Goal: Transaction & Acquisition: Purchase product/service

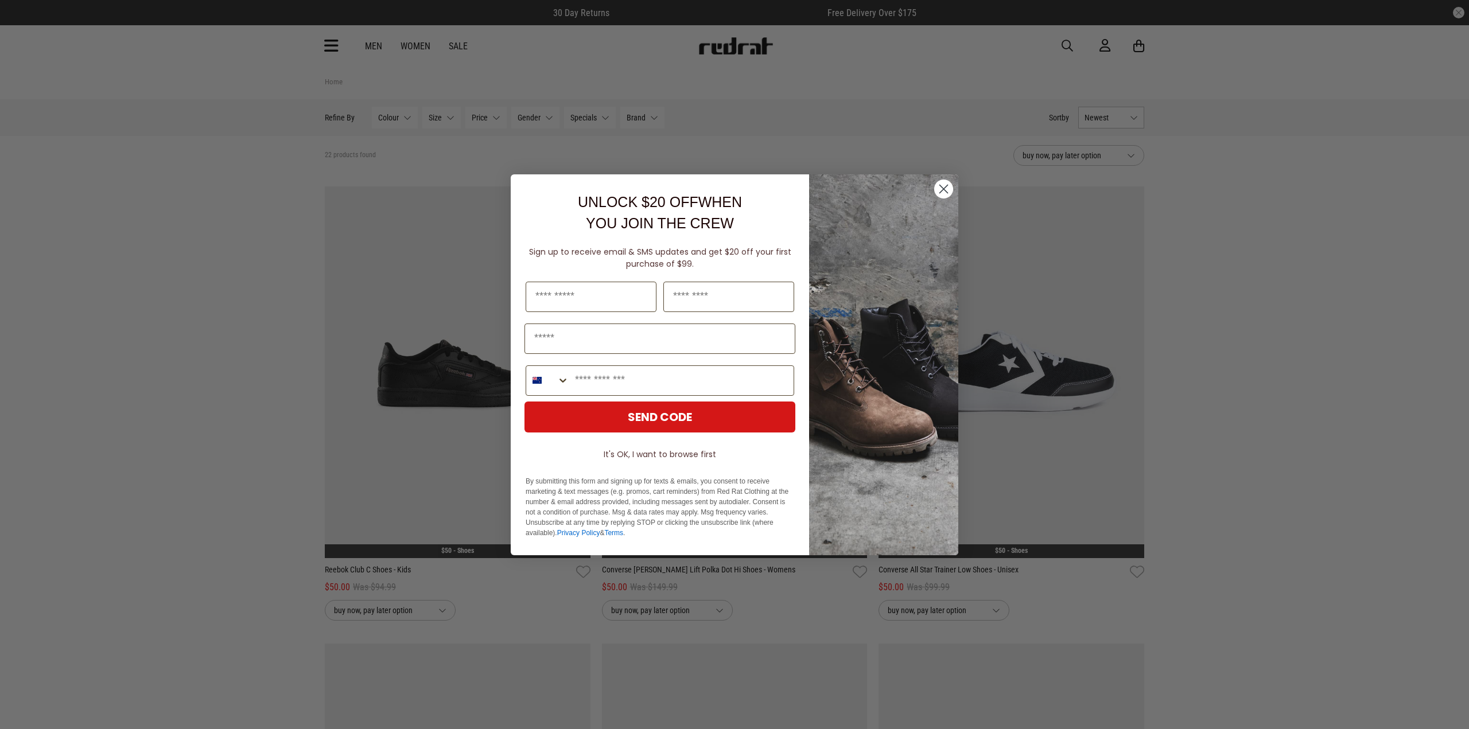
click at [669, 461] on button "It's OK, I want to browse first" at bounding box center [659, 454] width 271 height 21
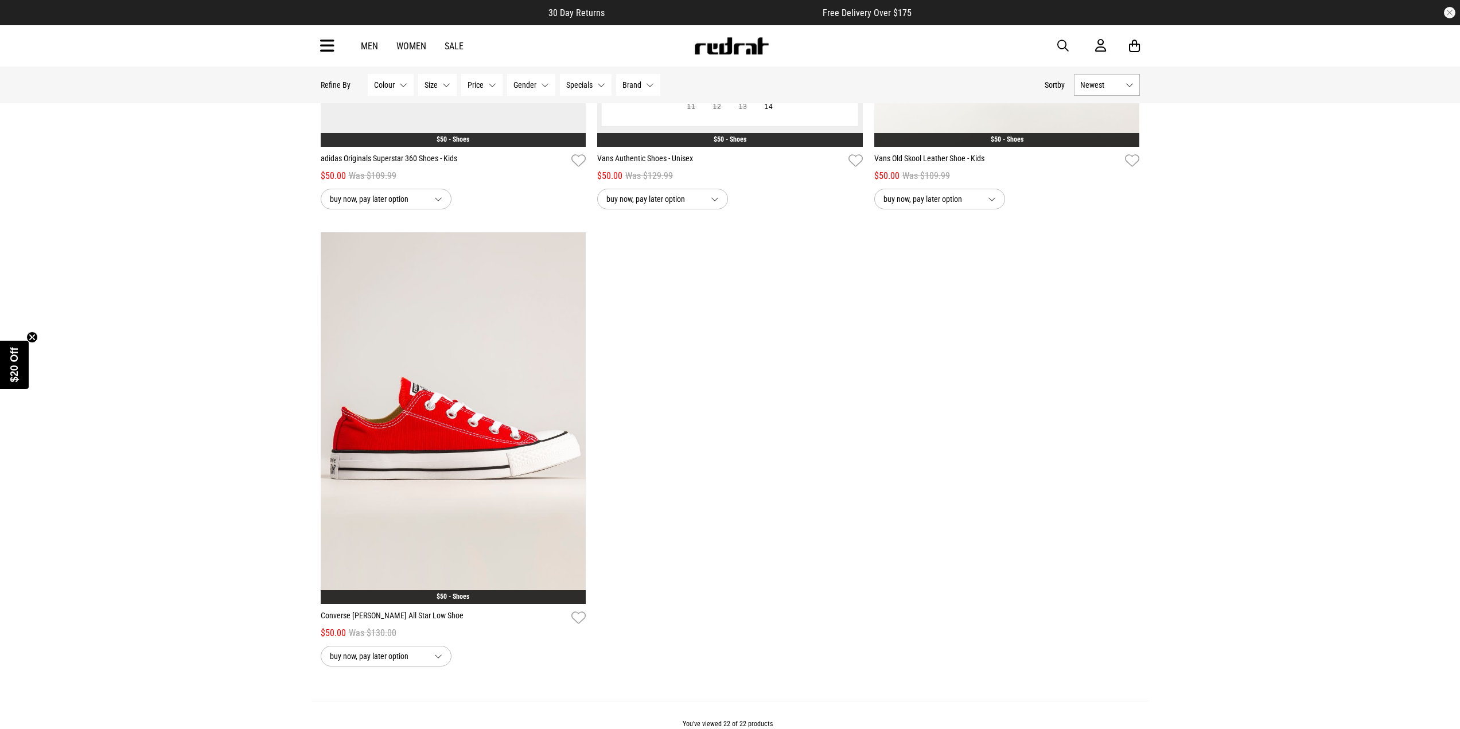
scroll to position [3156, 0]
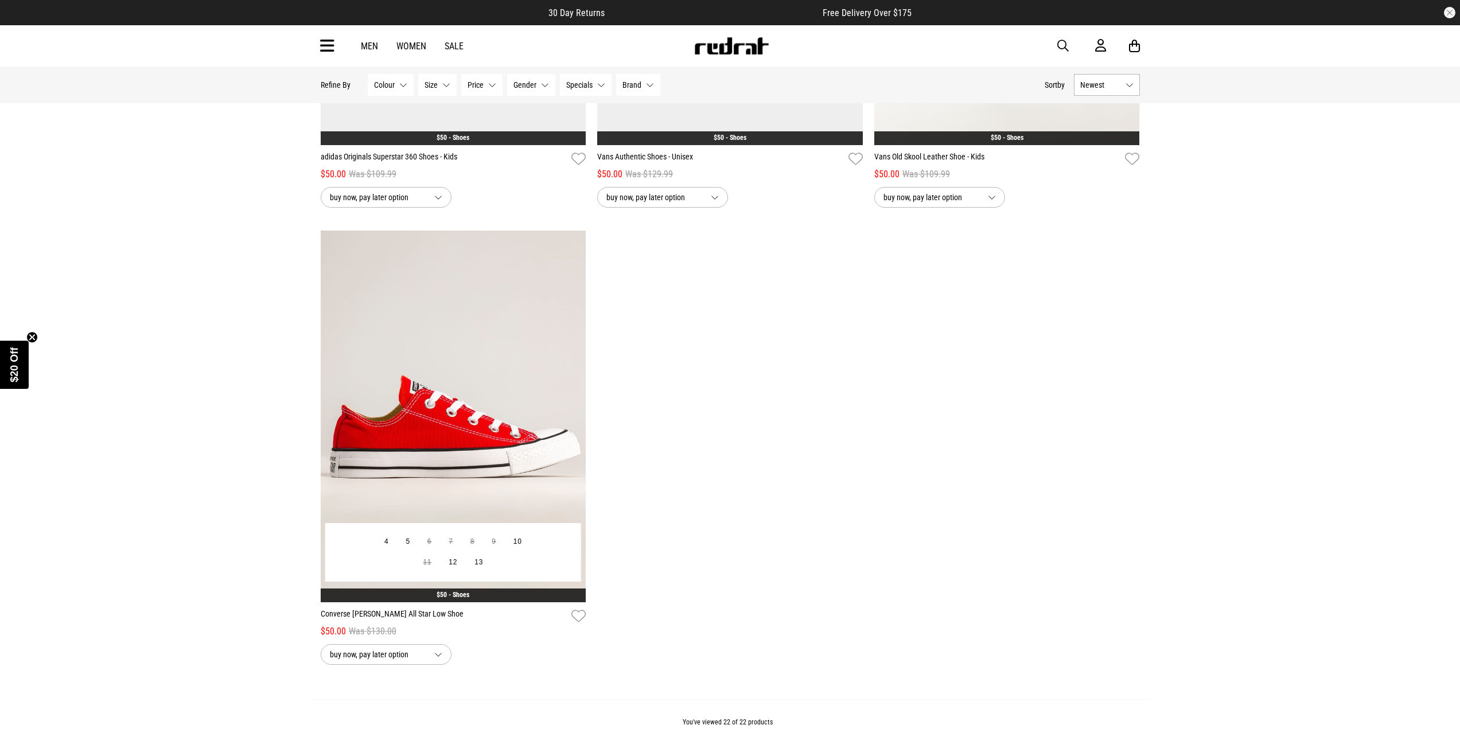
click at [462, 456] on img at bounding box center [454, 417] width 266 height 372
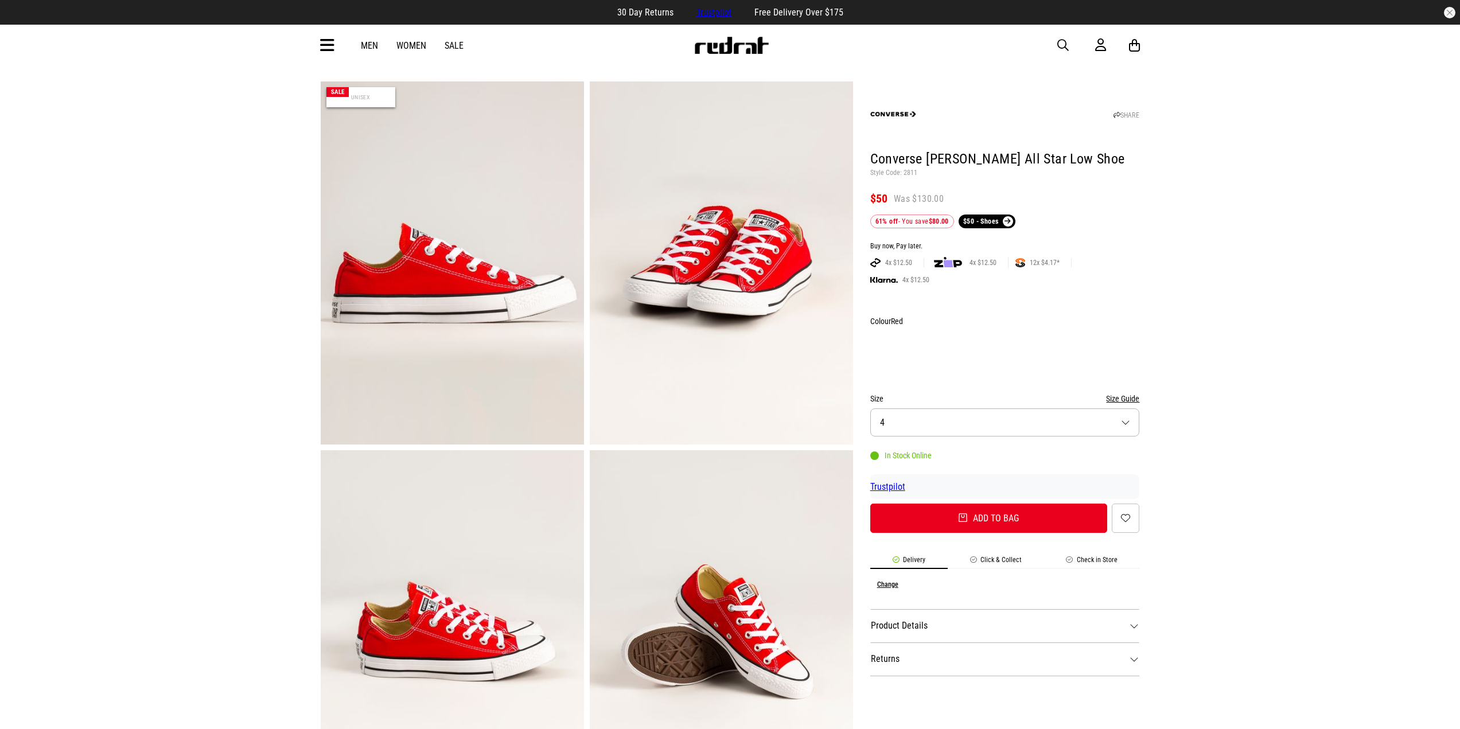
click at [927, 331] on div at bounding box center [1005, 352] width 270 height 42
